Goal: Task Accomplishment & Management: Complete application form

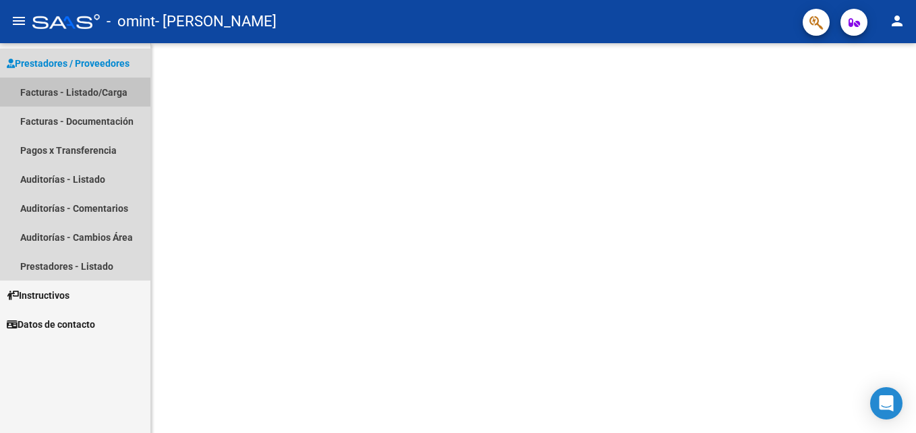
click at [55, 103] on link "Facturas - Listado/Carga" at bounding box center [75, 92] width 150 height 29
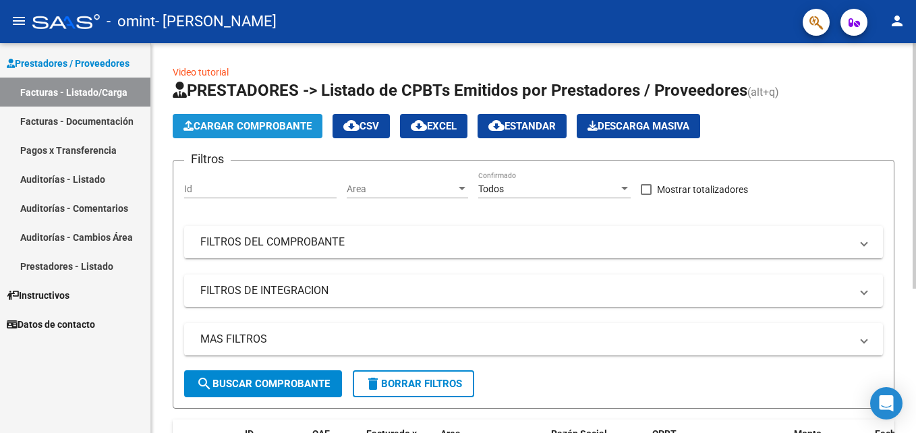
click at [271, 121] on span "Cargar Comprobante" at bounding box center [247, 126] width 128 height 12
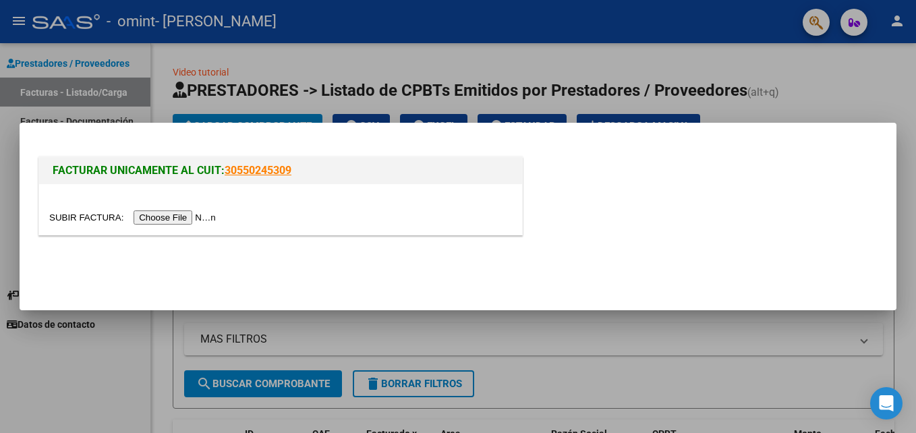
click at [175, 218] on input "file" at bounding box center [134, 217] width 171 height 14
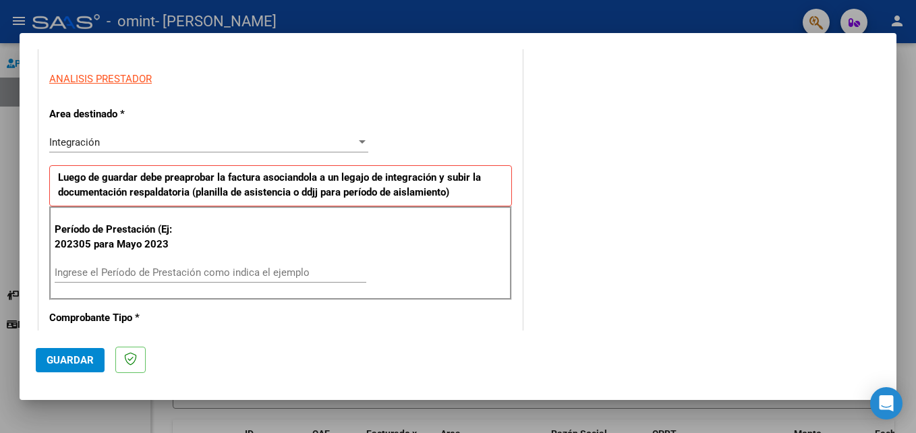
scroll to position [243, 0]
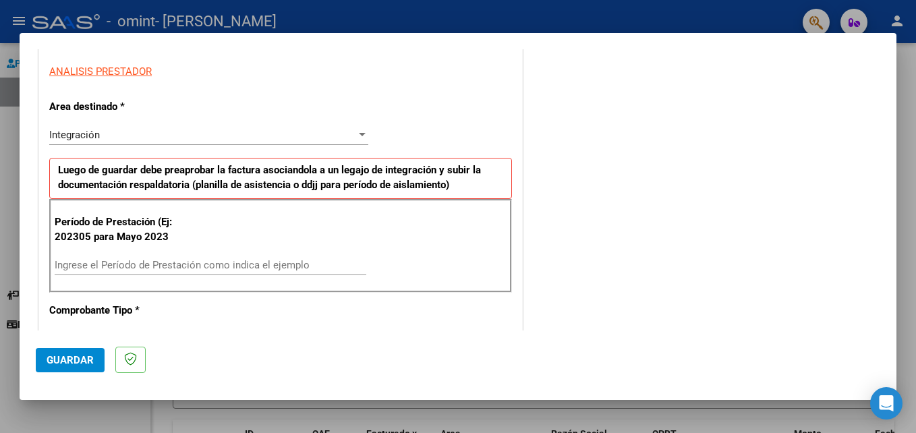
click at [359, 135] on div at bounding box center [362, 134] width 7 height 3
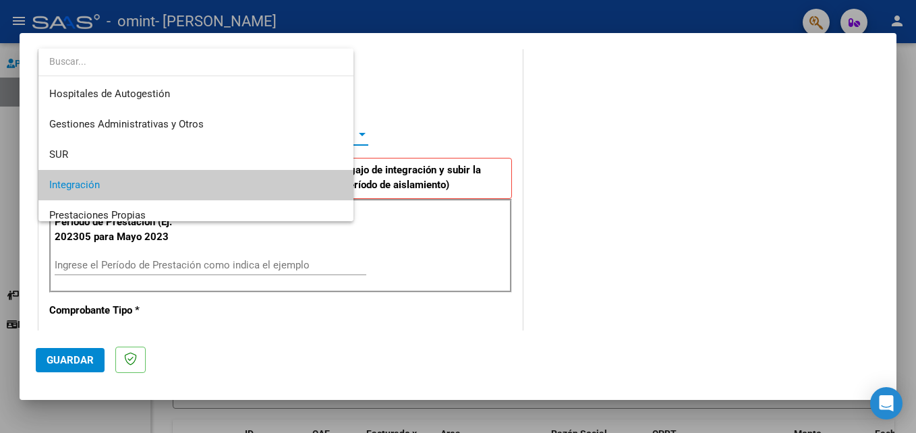
scroll to position [51, 0]
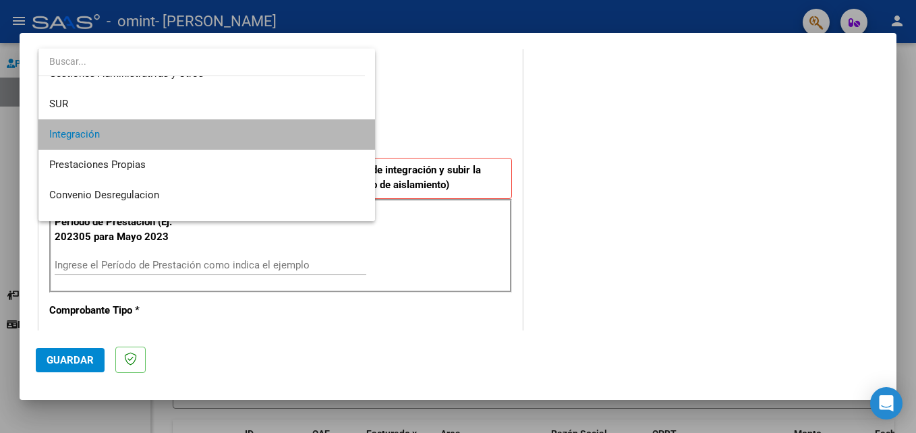
click at [315, 134] on span "Integración" at bounding box center [206, 134] width 315 height 30
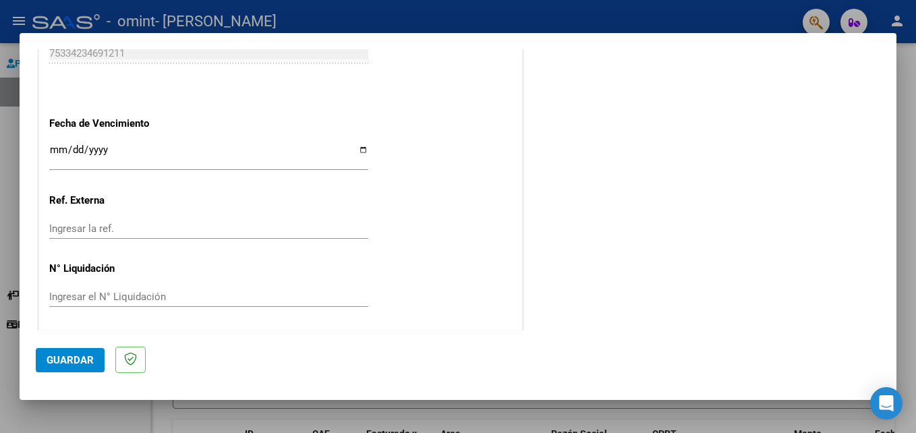
scroll to position [881, 0]
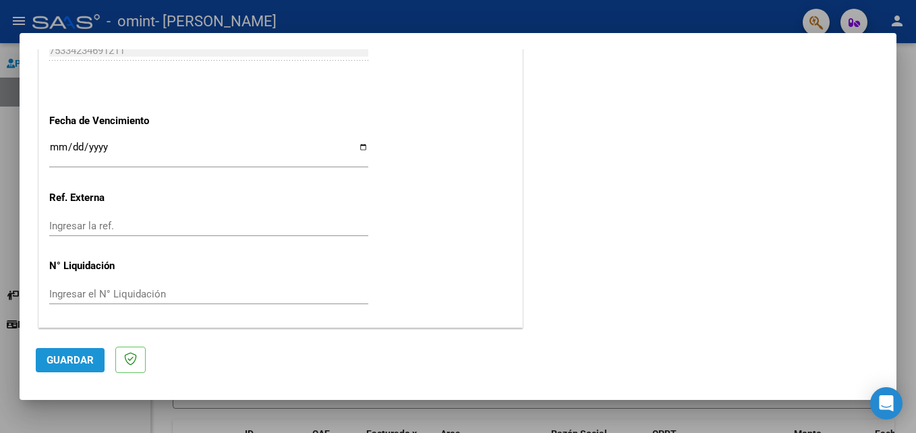
click at [61, 354] on span "Guardar" at bounding box center [70, 360] width 47 height 12
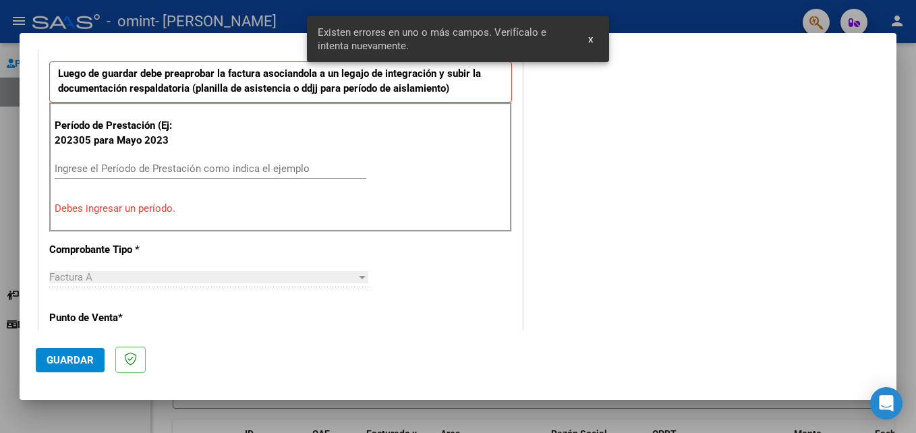
scroll to position [304, 0]
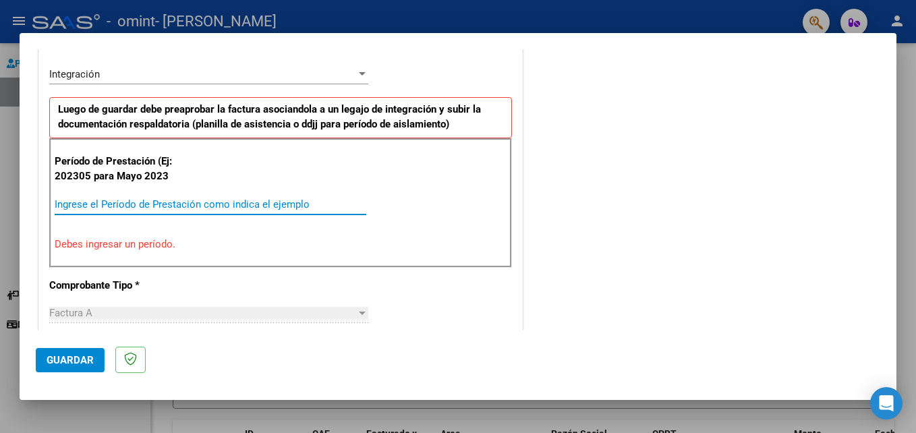
click at [160, 204] on input "Ingrese el Período de Prestación como indica el ejemplo" at bounding box center [211, 204] width 312 height 12
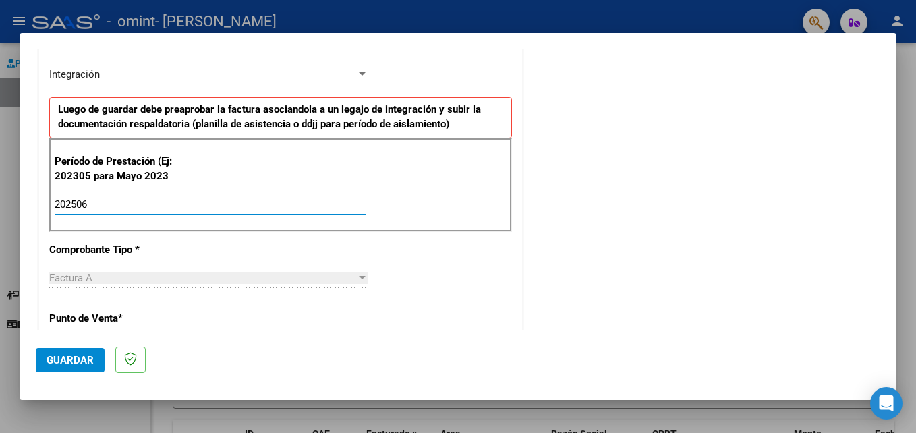
type input "202506"
click at [73, 361] on span "Guardar" at bounding box center [70, 360] width 47 height 12
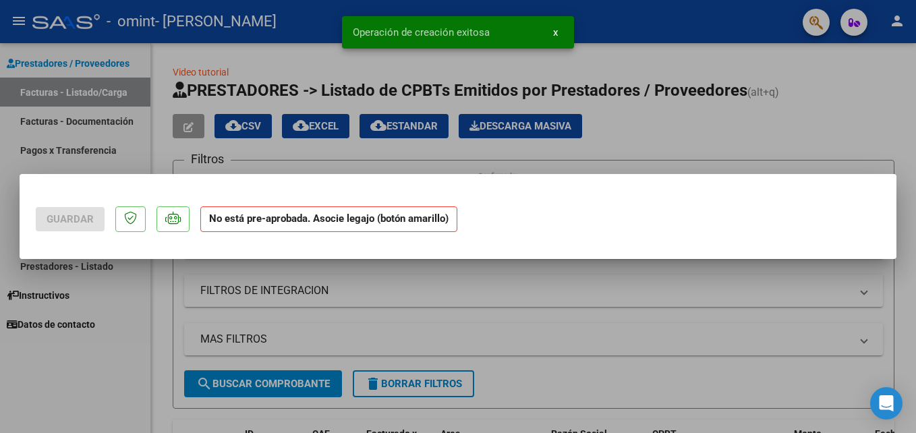
scroll to position [0, 0]
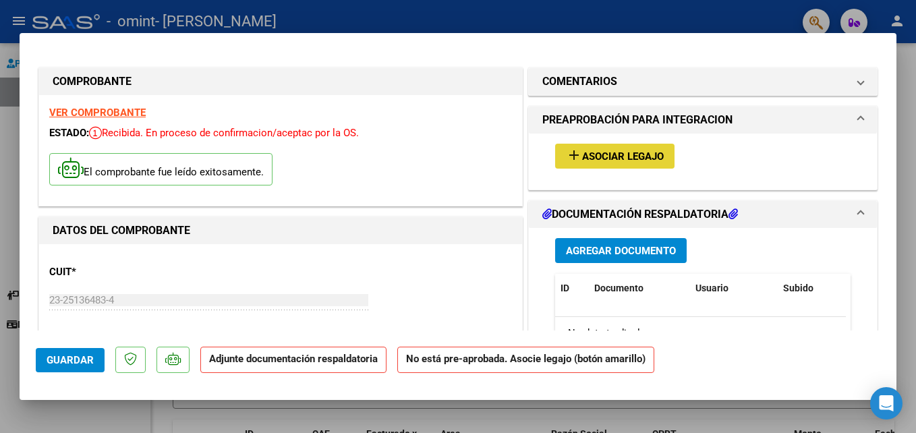
click at [638, 160] on span "Asociar Legajo" at bounding box center [623, 156] width 82 height 12
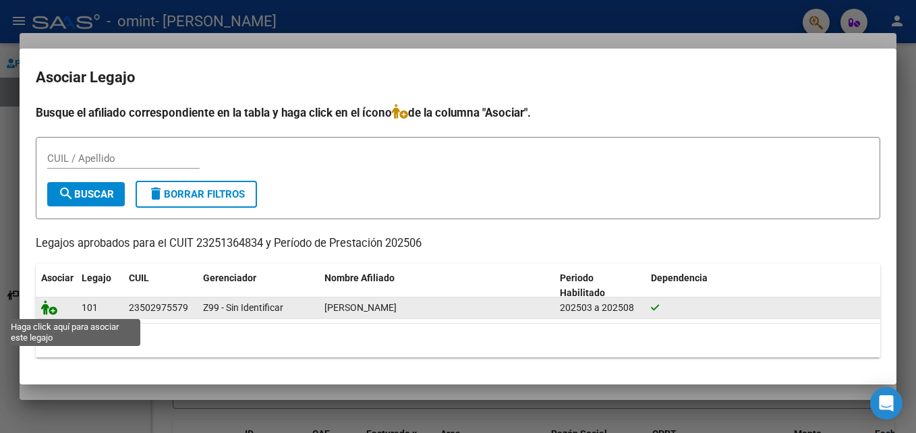
click at [47, 307] on icon at bounding box center [49, 307] width 16 height 15
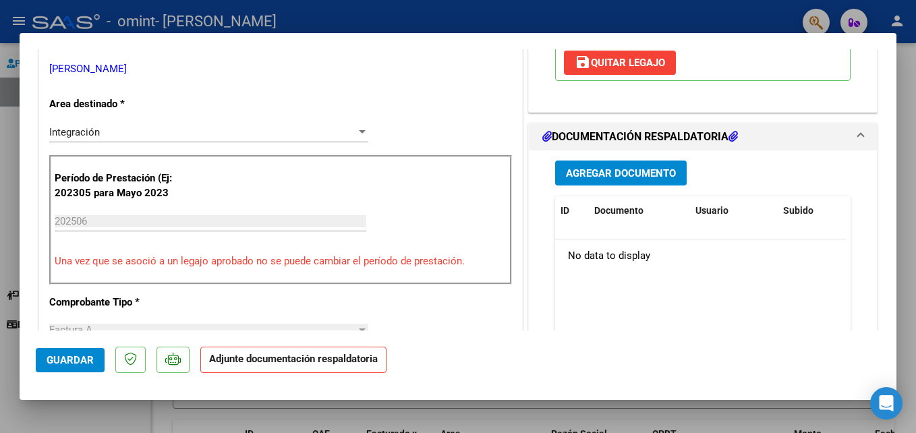
scroll to position [324, 0]
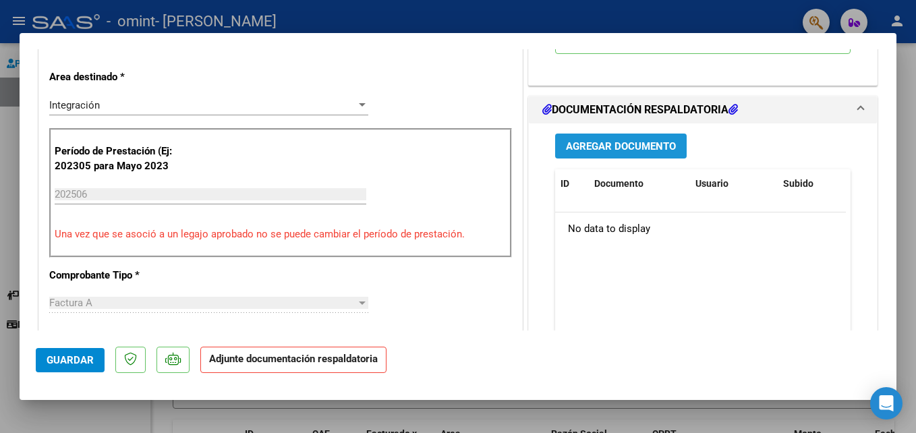
click at [634, 155] on button "Agregar Documento" at bounding box center [621, 146] width 132 height 25
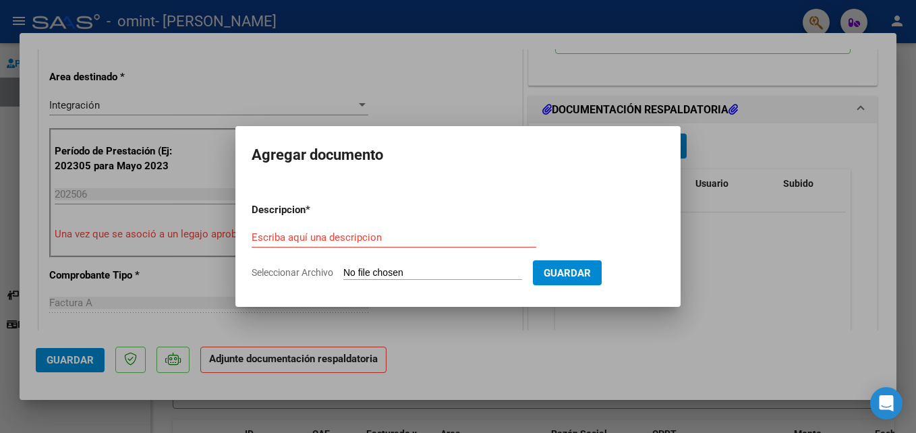
click at [385, 268] on input "Seleccionar Archivo" at bounding box center [432, 273] width 179 height 13
type input "C:\fakepath\asist.[DATE] [PERSON_NAME].pdf"
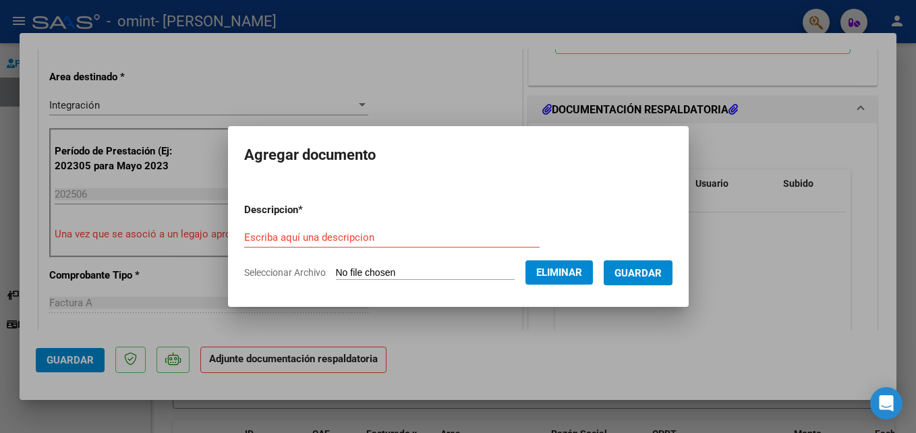
click at [289, 237] on input "Escriba aquí una descripcion" at bounding box center [391, 237] width 295 height 12
type input "asistencias"
click at [656, 273] on span "Guardar" at bounding box center [638, 273] width 47 height 12
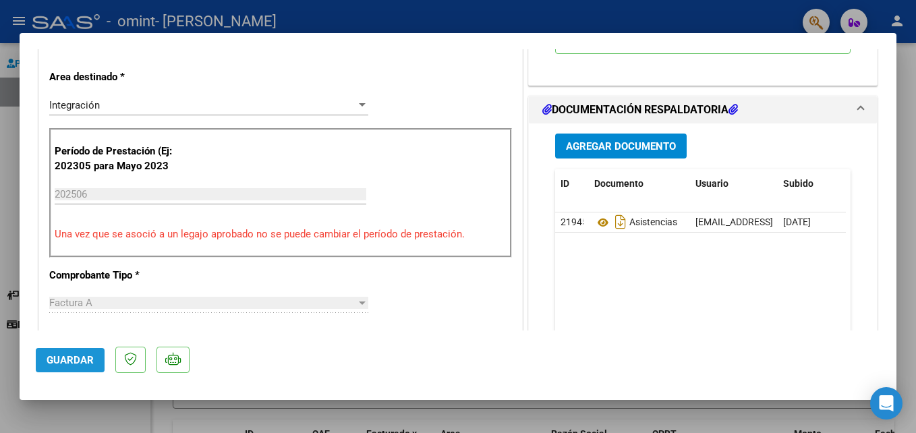
click at [82, 363] on span "Guardar" at bounding box center [70, 360] width 47 height 12
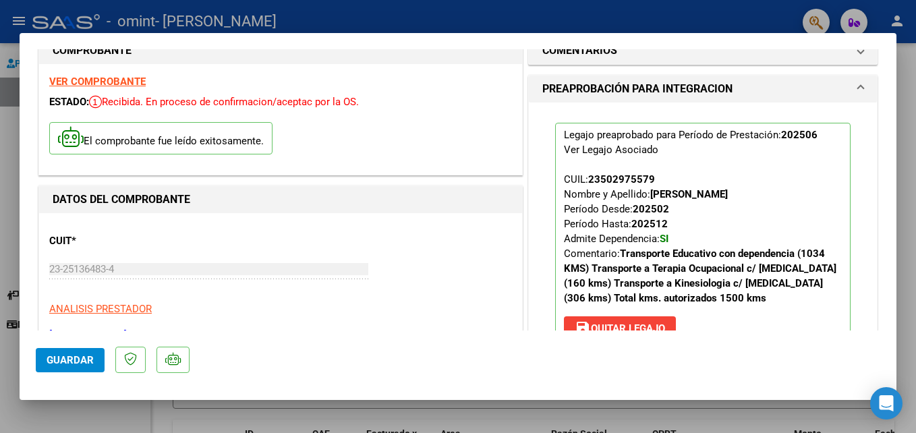
scroll to position [0, 0]
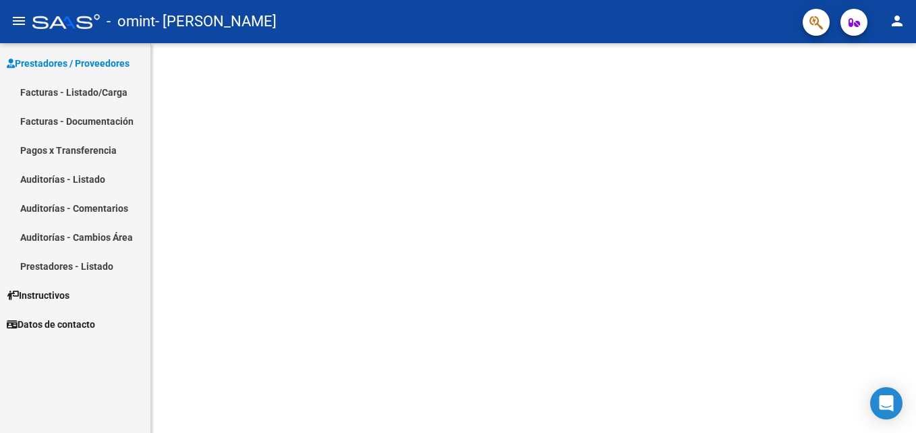
click at [51, 94] on link "Facturas - Listado/Carga" at bounding box center [75, 92] width 150 height 29
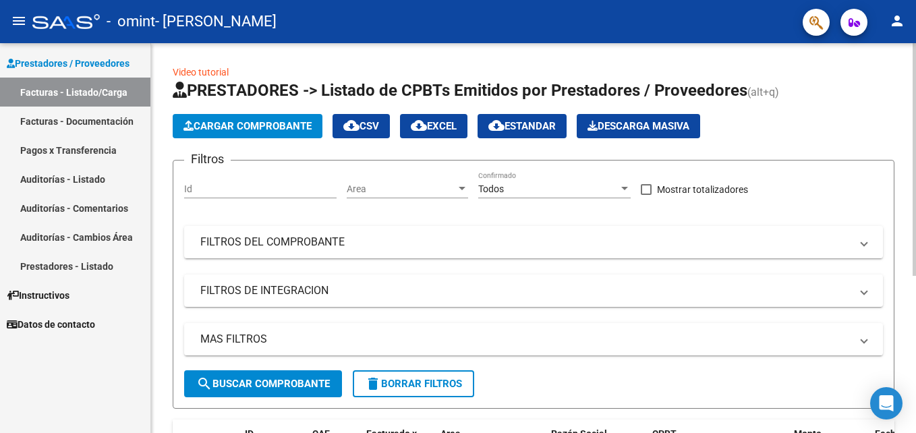
click at [258, 127] on span "Cargar Comprobante" at bounding box center [247, 126] width 128 height 12
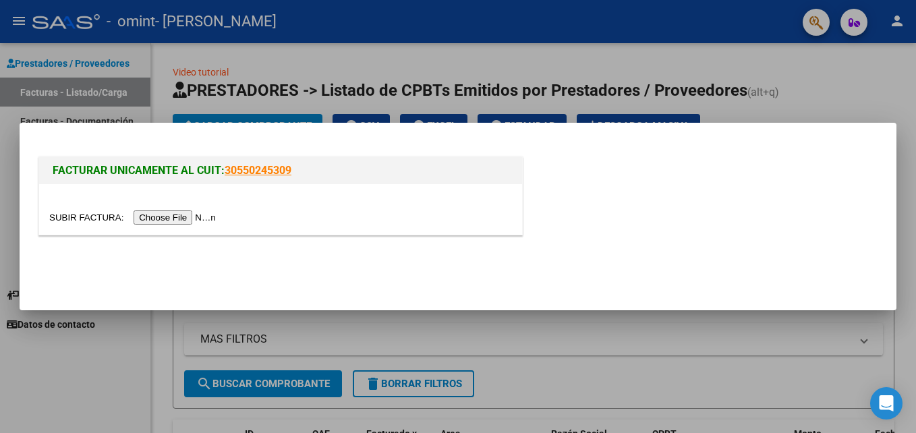
click at [181, 214] on input "file" at bounding box center [134, 217] width 171 height 14
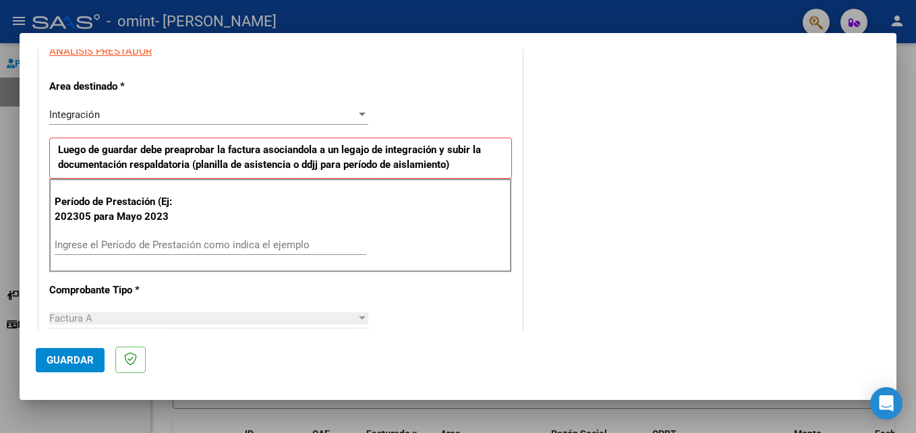
scroll to position [279, 0]
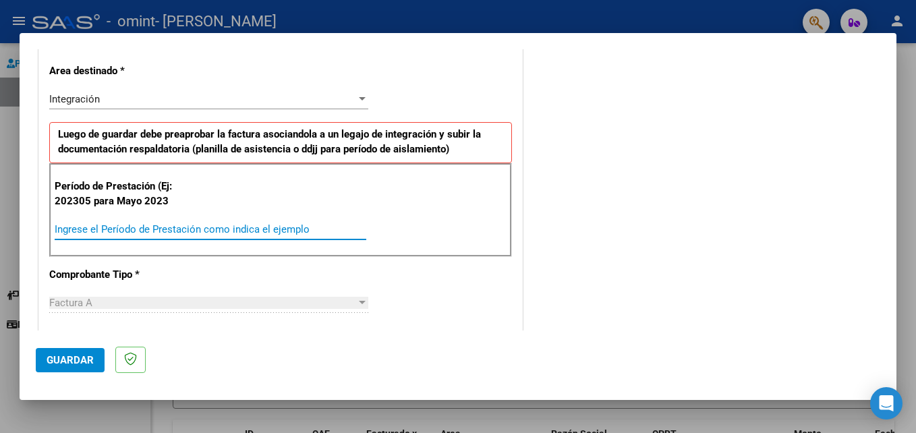
click at [119, 226] on input "Ingrese el Período de Prestación como indica el ejemplo" at bounding box center [211, 229] width 312 height 12
drag, startPoint x: 119, startPoint y: 226, endPoint x: 0, endPoint y: 304, distance: 142.4
click at [0, 304] on html "menu - omint - JUAREZ [PERSON_NAME] person Prestadores / Proveedores Facturas -…" at bounding box center [458, 216] width 916 height 433
type input "202507"
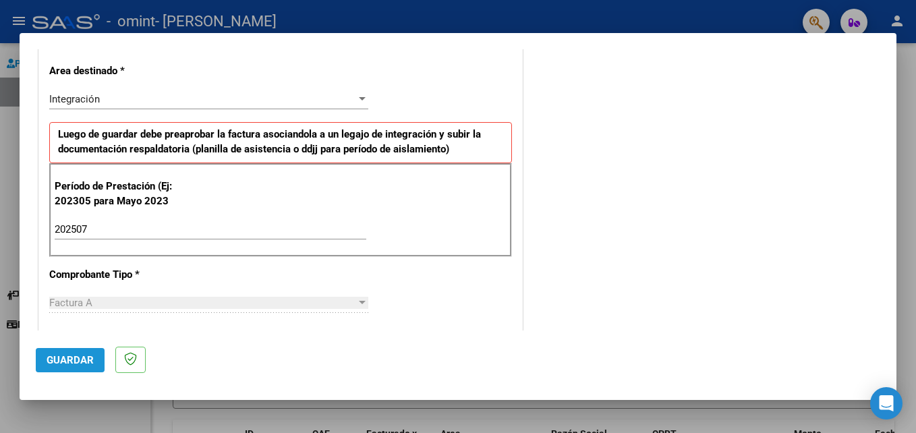
click at [67, 358] on span "Guardar" at bounding box center [70, 360] width 47 height 12
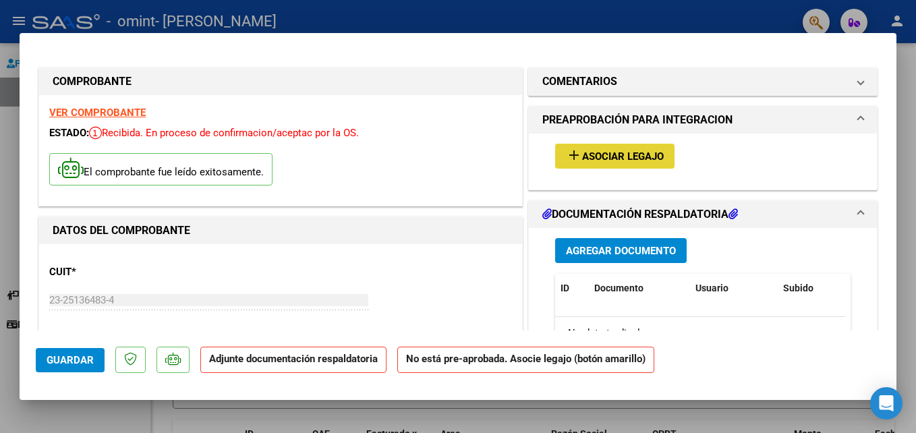
click at [609, 163] on button "add Asociar Legajo" at bounding box center [614, 156] width 119 height 25
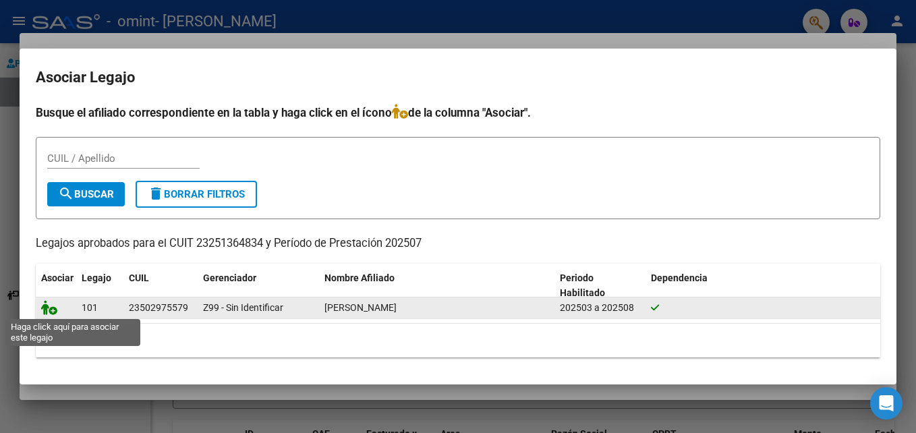
click at [49, 312] on icon at bounding box center [49, 307] width 16 height 15
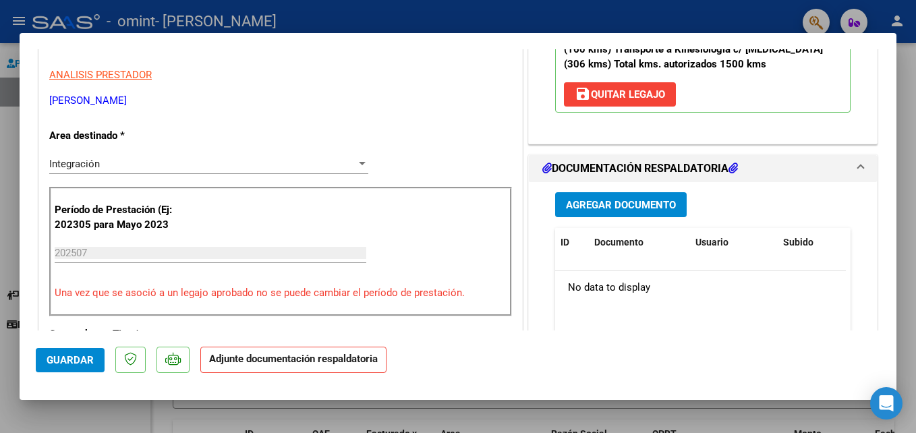
scroll to position [270, 0]
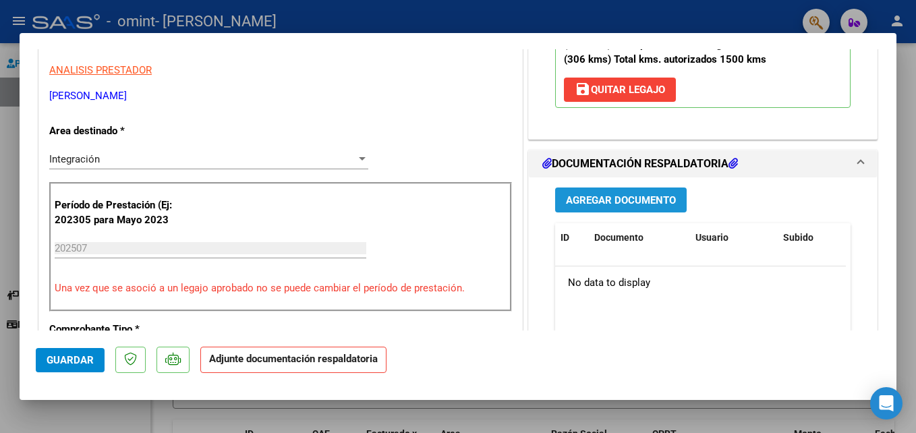
click at [652, 196] on span "Agregar Documento" at bounding box center [621, 200] width 110 height 12
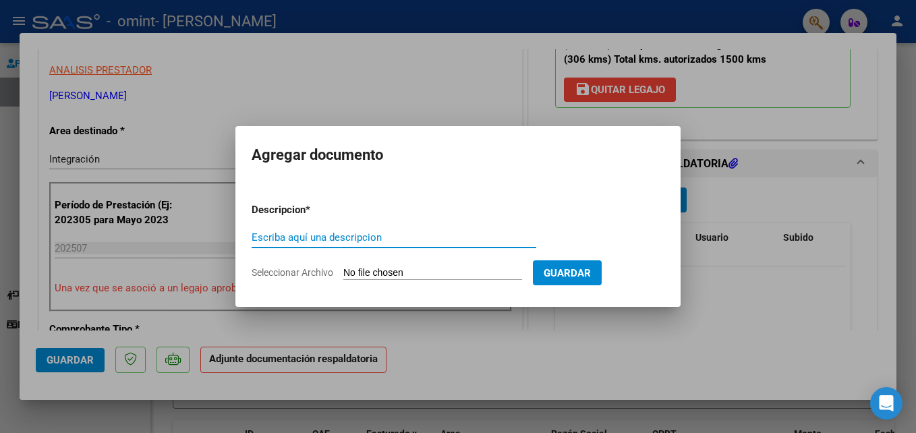
click at [421, 232] on input "Escriba aquí una descripcion" at bounding box center [394, 237] width 285 height 12
type input "ASISTENCIA"
click at [435, 269] on input "Seleccionar Archivo" at bounding box center [432, 273] width 179 height 13
type input "C:\fakepath\asist.[DATE] [PERSON_NAME].pdf"
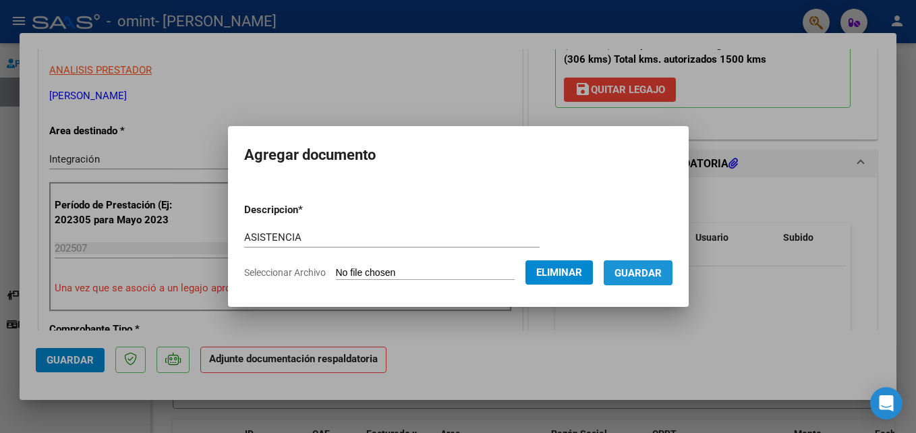
click at [662, 271] on span "Guardar" at bounding box center [638, 273] width 47 height 12
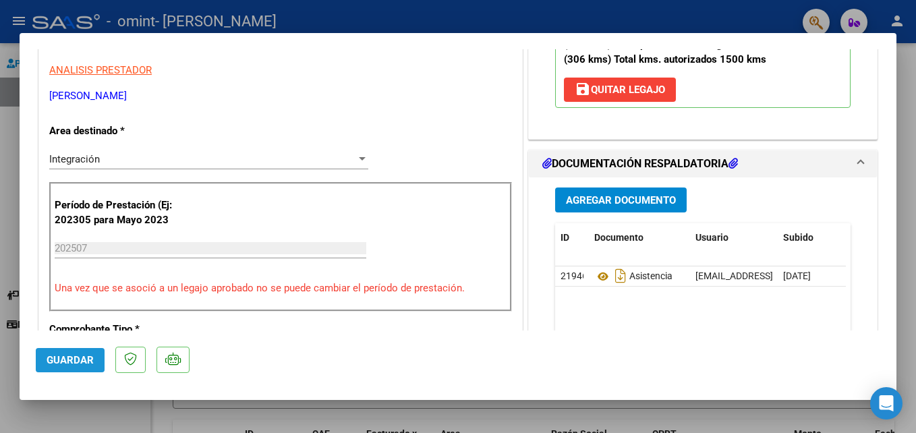
click at [78, 364] on span "Guardar" at bounding box center [70, 360] width 47 height 12
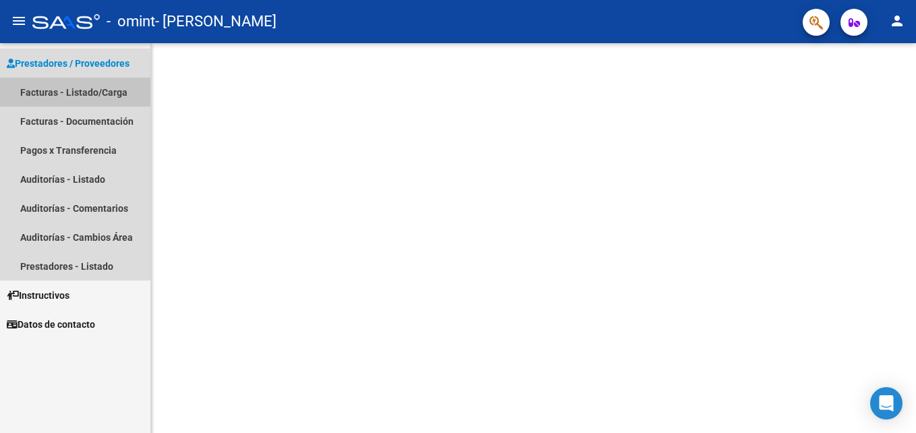
click at [49, 91] on link "Facturas - Listado/Carga" at bounding box center [75, 92] width 150 height 29
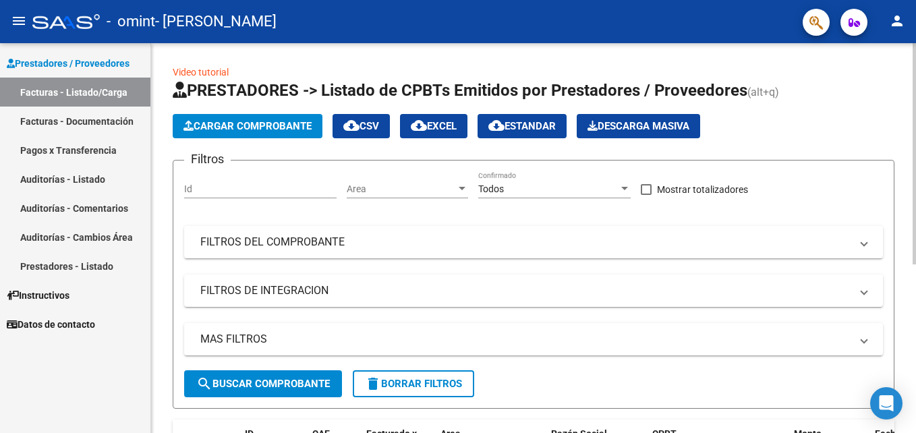
scroll to position [297, 0]
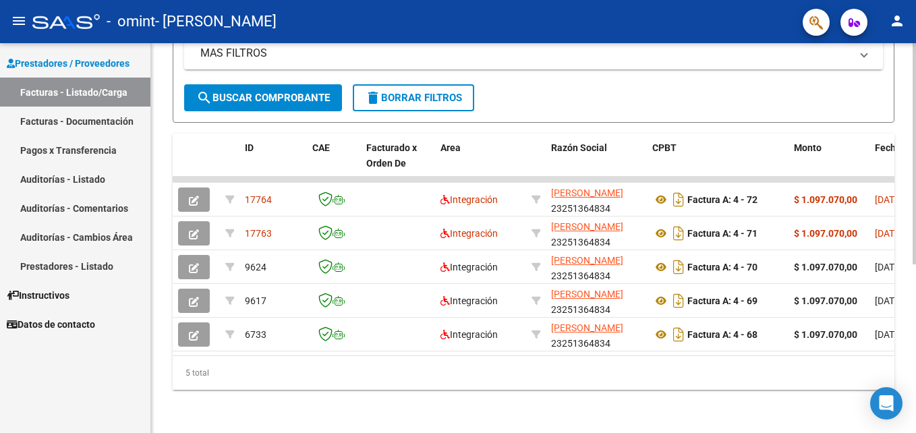
click at [914, 368] on div at bounding box center [914, 238] width 3 height 390
click at [914, 368] on div at bounding box center [914, 322] width 3 height 221
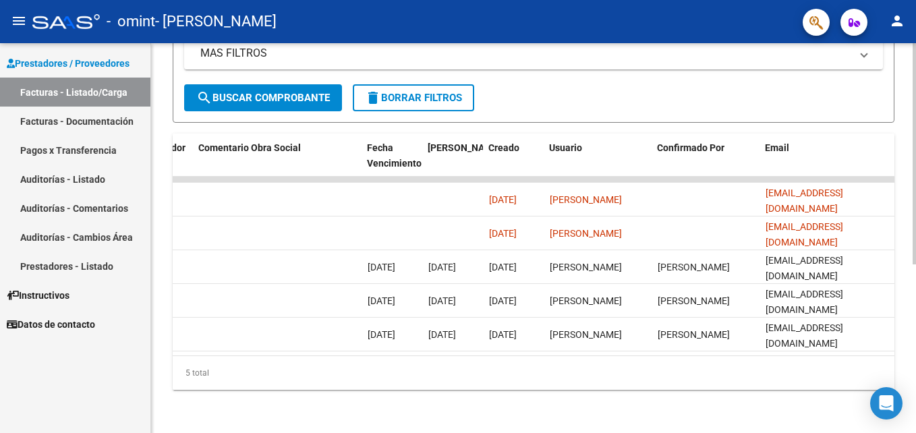
scroll to position [0, 2122]
